Goal: Transaction & Acquisition: Purchase product/service

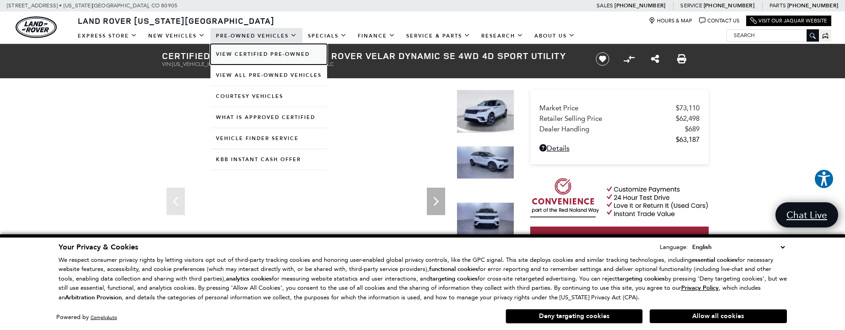
click at [257, 54] on link "View Certified Pre-Owned" at bounding box center [268, 54] width 117 height 21
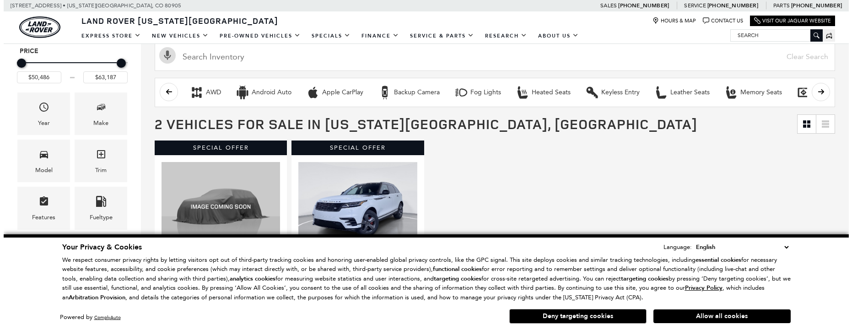
scroll to position [144, 0]
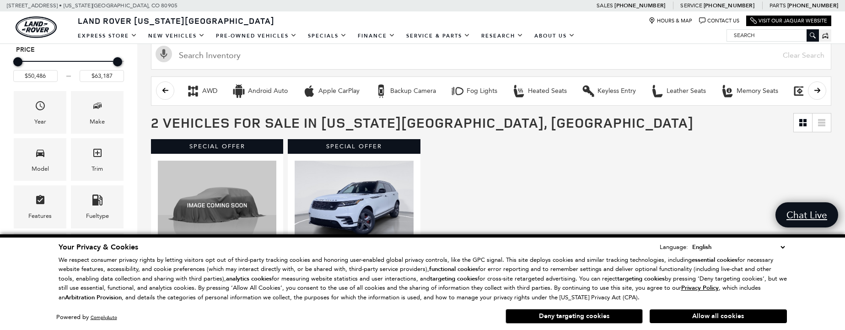
click at [579, 317] on button "Deny targeting cookies" at bounding box center [574, 316] width 137 height 15
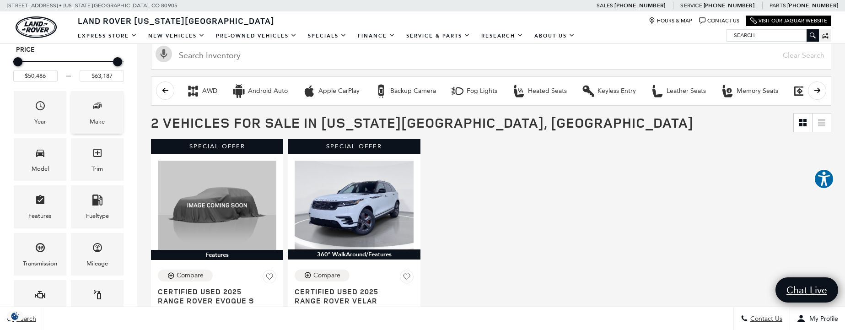
click at [98, 100] on icon "Make" at bounding box center [97, 105] width 11 height 11
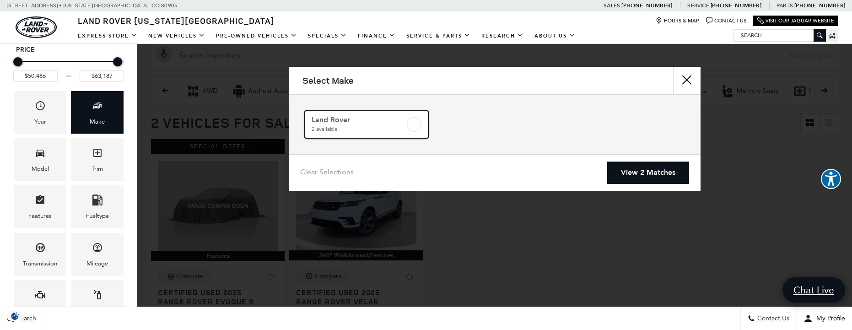
click at [414, 124] on label at bounding box center [414, 124] width 15 height 15
checkbox input "true"
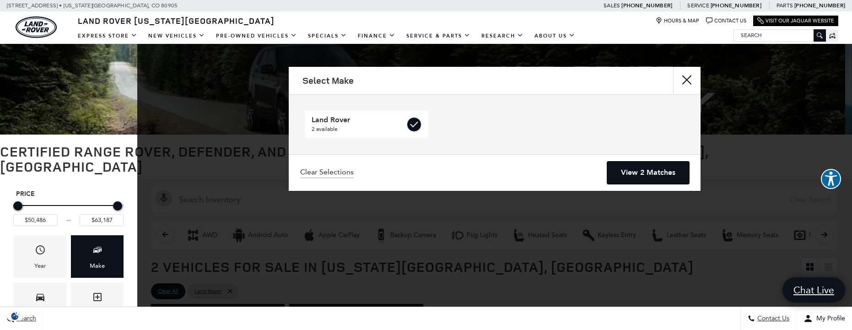
click at [640, 173] on link "View 2 Matches" at bounding box center [648, 172] width 82 height 22
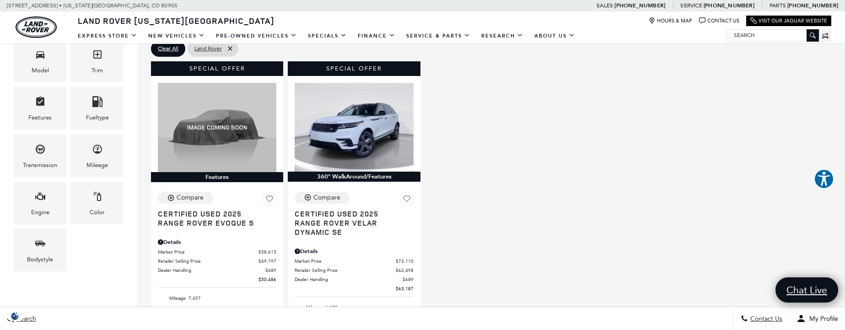
scroll to position [255, 0]
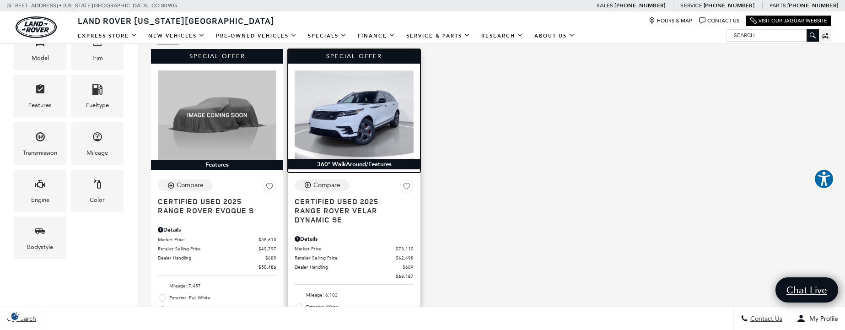
click at [372, 95] on img at bounding box center [354, 114] width 118 height 89
click at [380, 94] on img at bounding box center [354, 114] width 118 height 89
